Goal: Navigation & Orientation: Find specific page/section

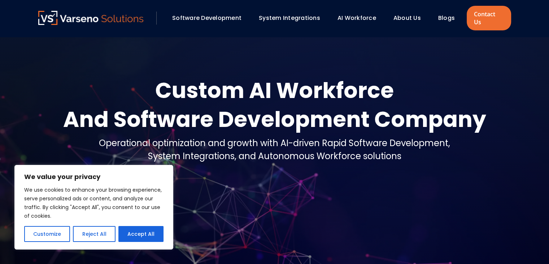
click at [417, 15] on link "About Us" at bounding box center [407, 18] width 27 height 8
click at [153, 236] on button "Accept All" at bounding box center [140, 234] width 45 height 16
checkbox input "true"
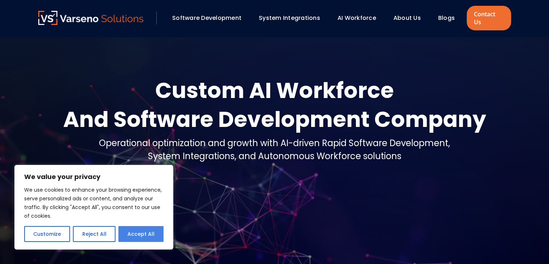
checkbox input "true"
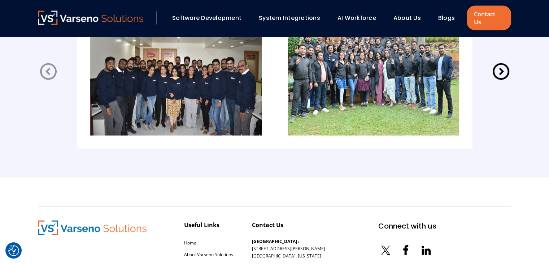
scroll to position [1654, 0]
